Goal: Register for event/course

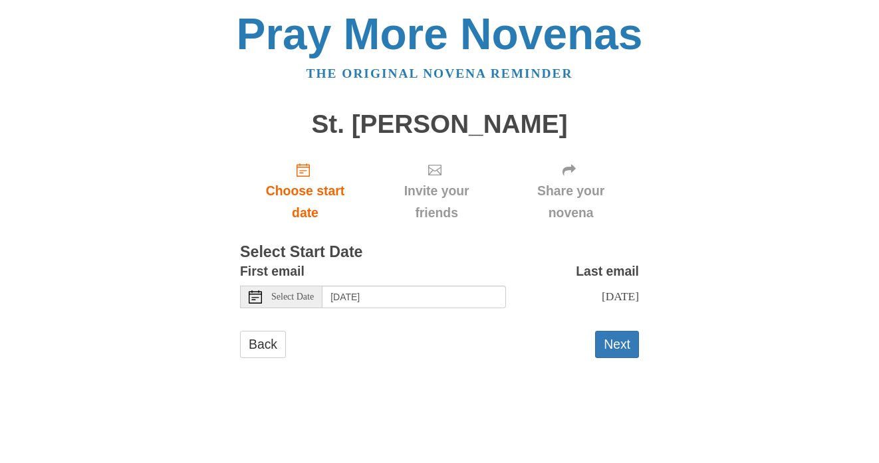
click at [259, 298] on icon at bounding box center [255, 297] width 13 height 13
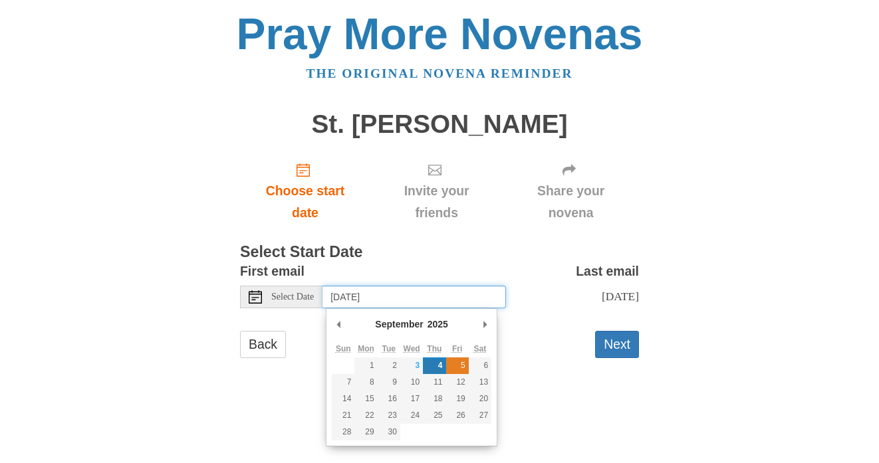
type input "Friday, September 5th"
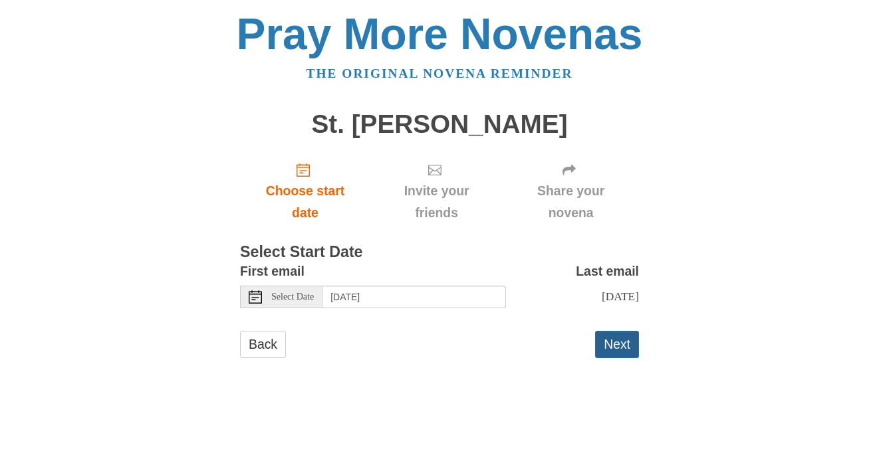
click at [616, 346] on button "Next" at bounding box center [617, 344] width 44 height 27
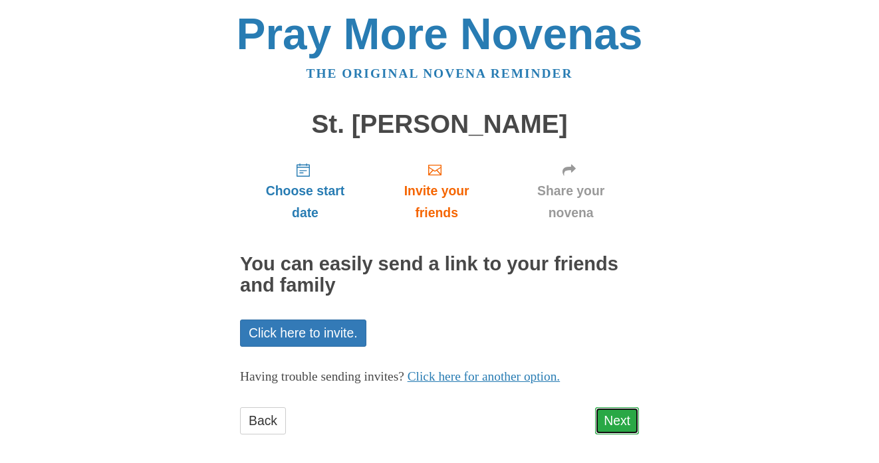
click at [608, 424] on link "Next" at bounding box center [617, 421] width 44 height 27
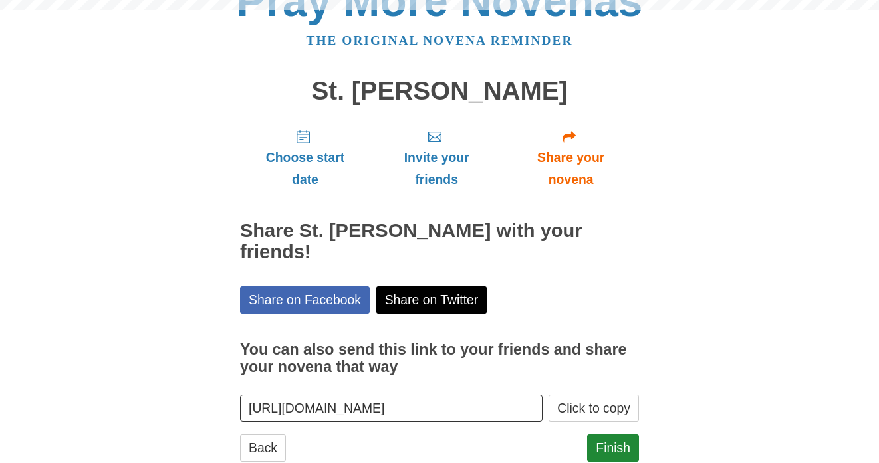
scroll to position [49, 0]
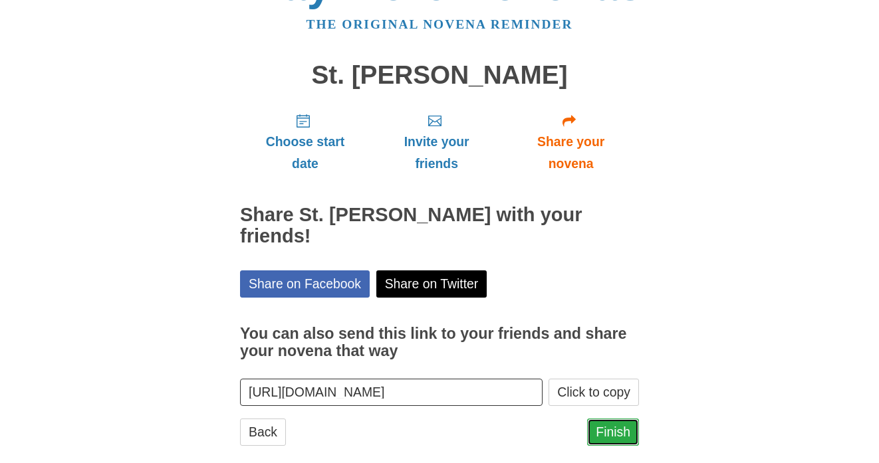
click at [608, 419] on link "Finish" at bounding box center [613, 432] width 52 height 27
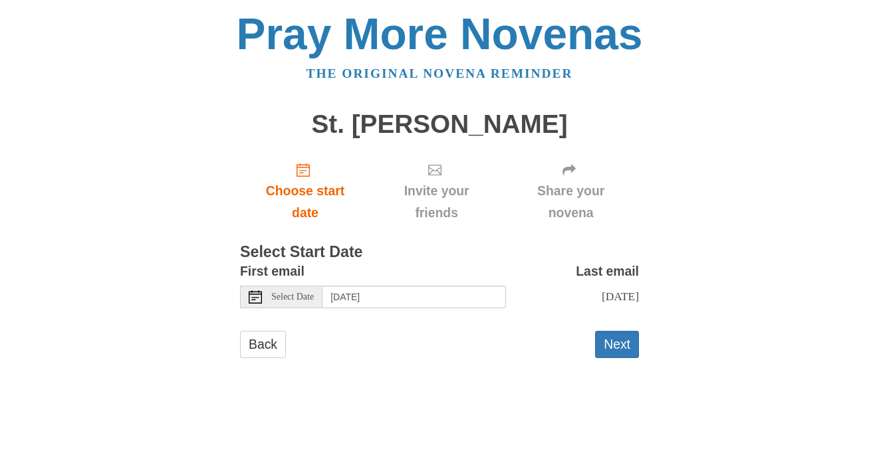
click at [277, 302] on span "Select Date" at bounding box center [292, 297] width 43 height 9
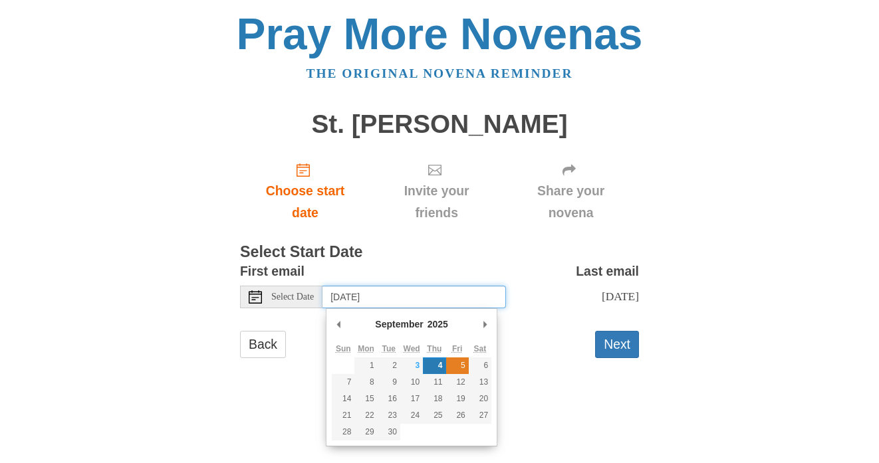
type input "[DATE]"
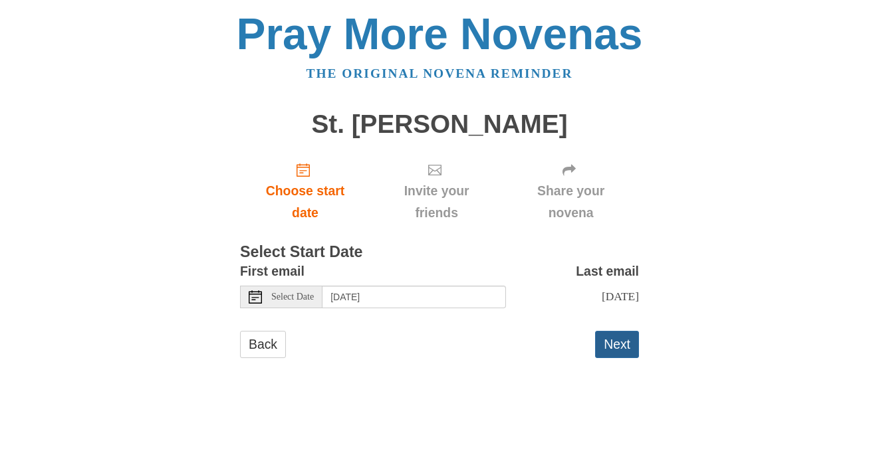
click at [616, 345] on button "Next" at bounding box center [617, 344] width 44 height 27
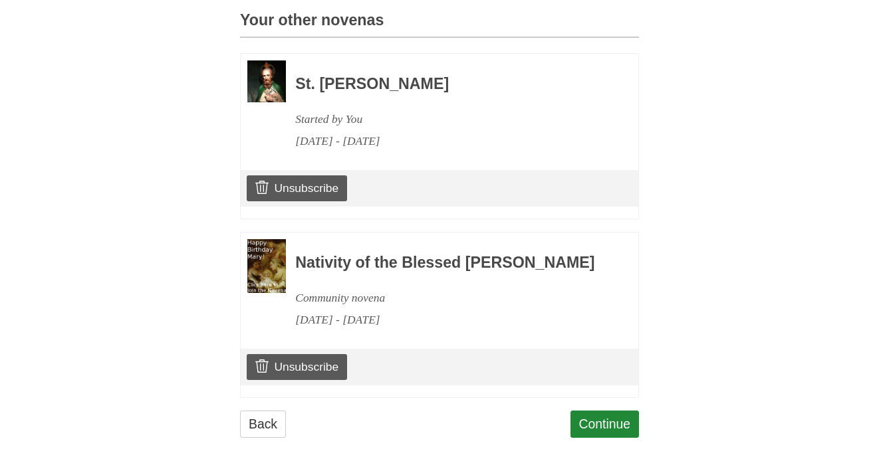
scroll to position [613, 0]
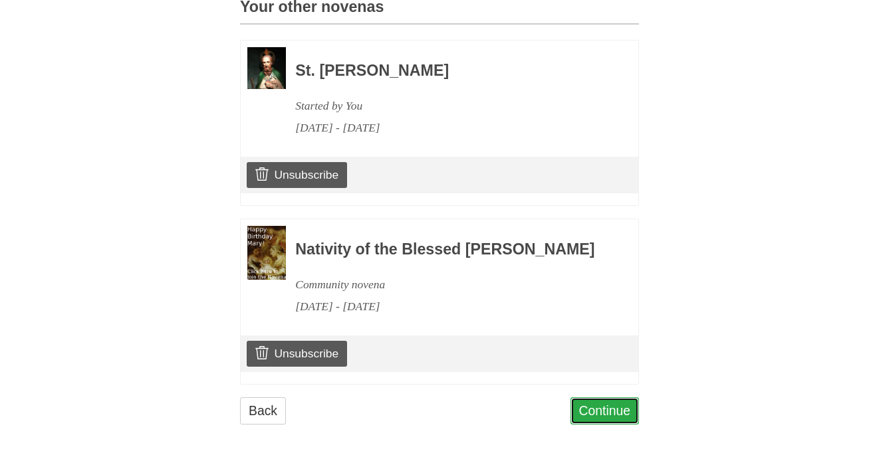
click at [603, 402] on link "Continue" at bounding box center [604, 411] width 69 height 27
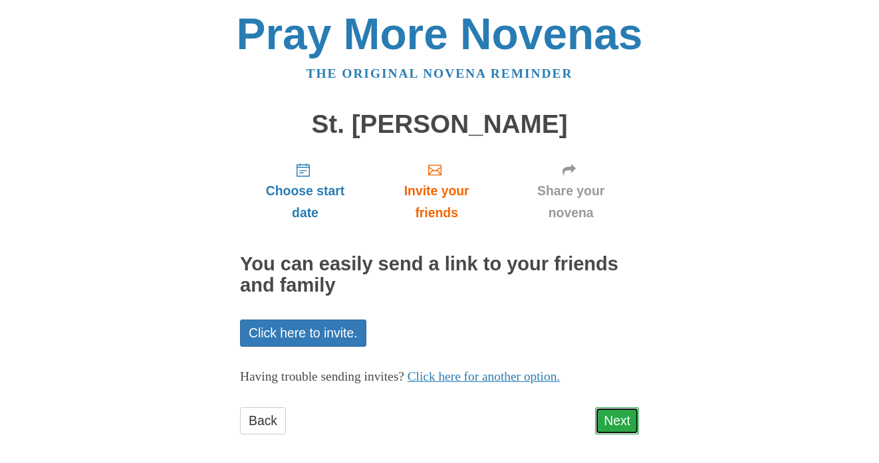
click at [604, 413] on link "Next" at bounding box center [617, 421] width 44 height 27
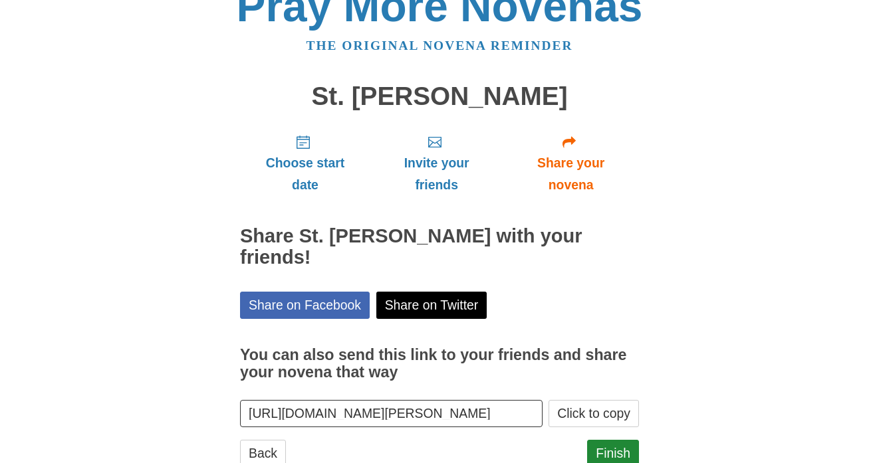
scroll to position [49, 0]
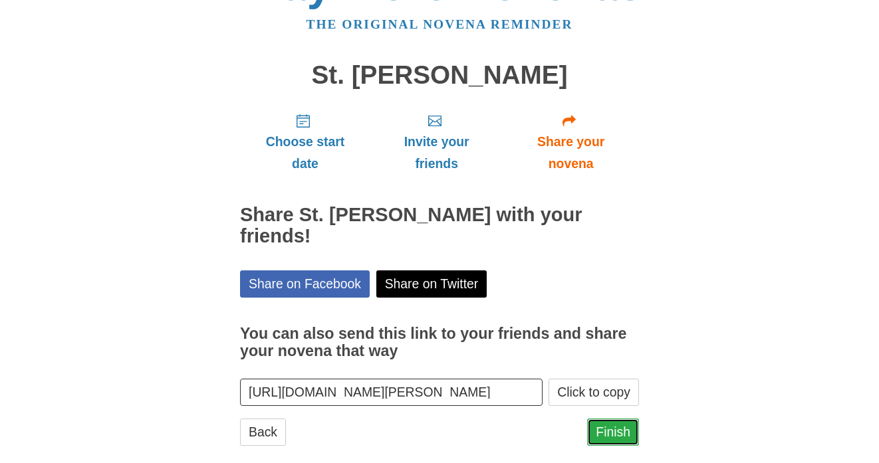
click at [608, 419] on link "Finish" at bounding box center [613, 432] width 52 height 27
